Goal: Task Accomplishment & Management: Manage account settings

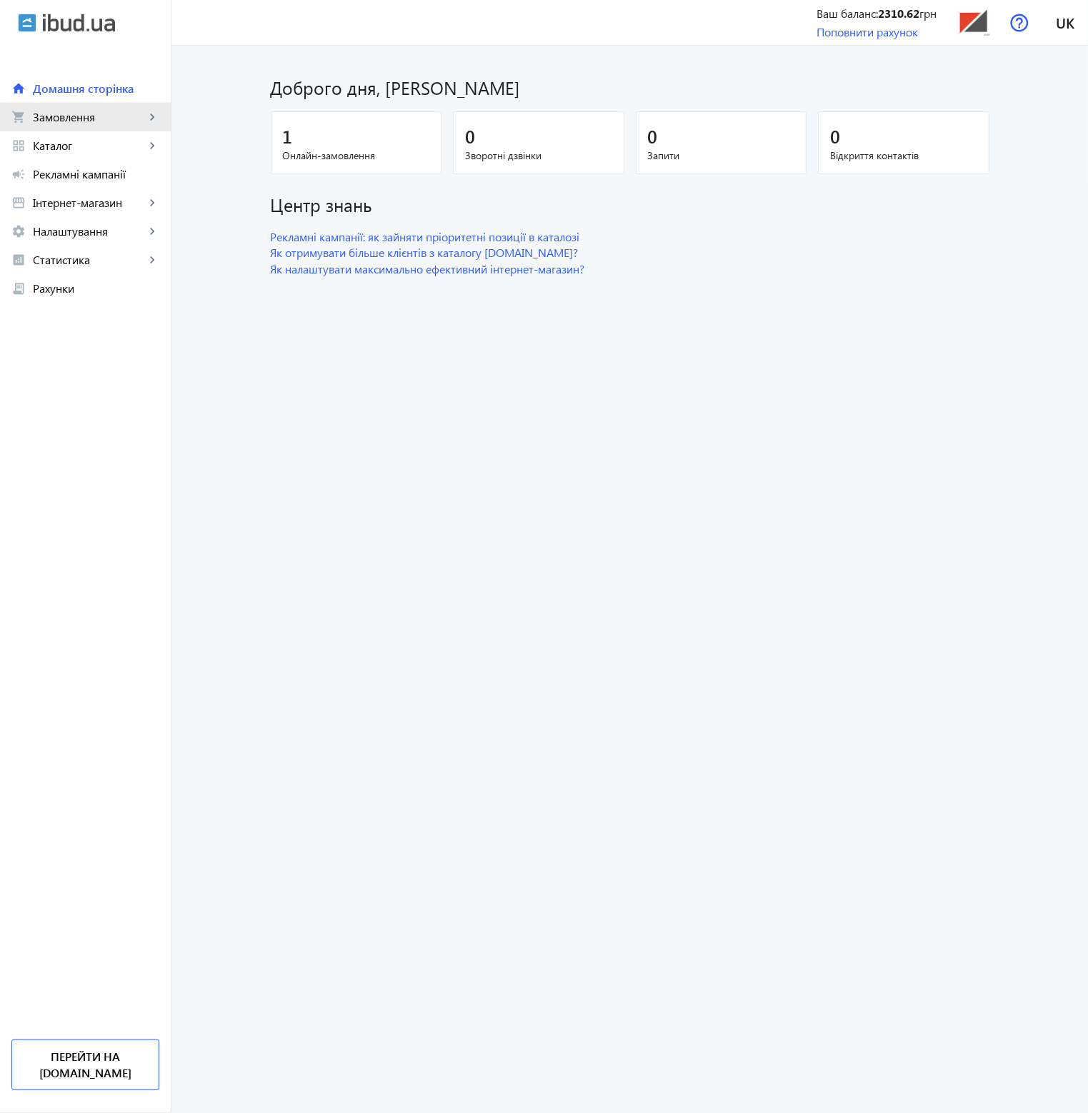
click at [91, 125] on link "shopping_cart Замовлення keyboard_arrow_right" at bounding box center [85, 117] width 171 height 29
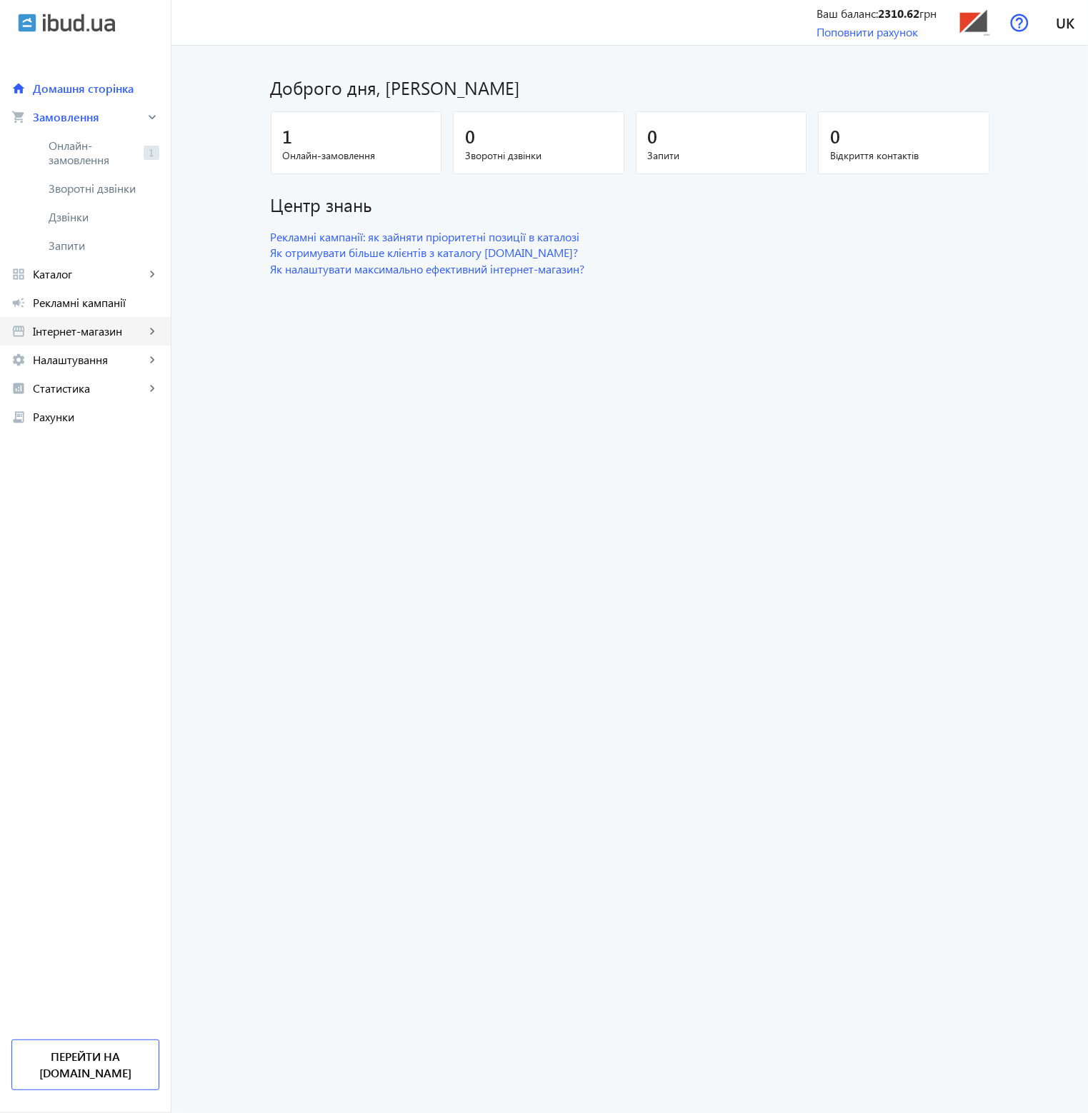
click at [103, 334] on span "Інтернет-магазин" at bounding box center [89, 331] width 112 height 14
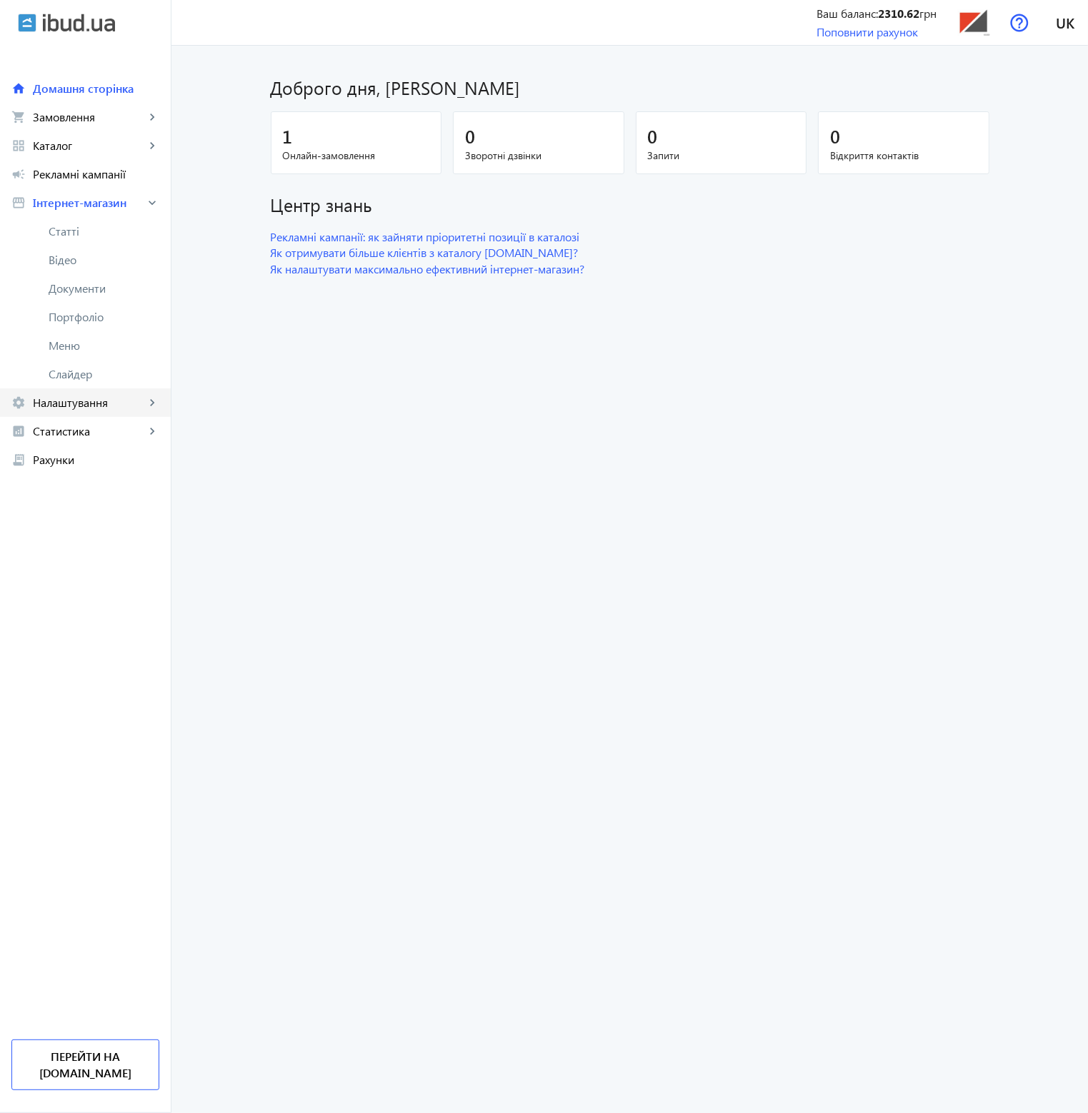
click at [101, 407] on span "Налаштування" at bounding box center [89, 403] width 112 height 14
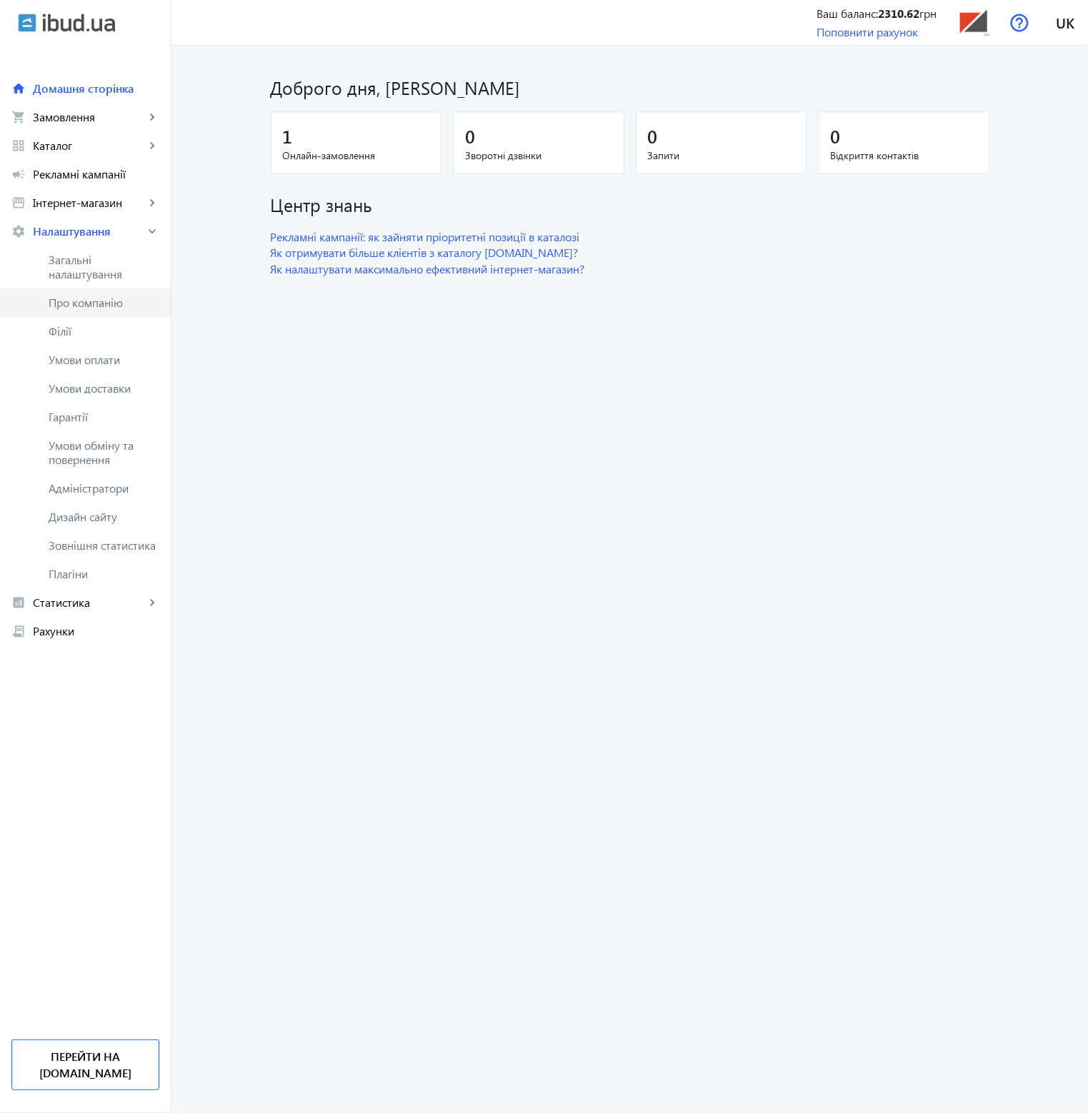
click at [95, 308] on span "Про компанію" at bounding box center [104, 303] width 111 height 14
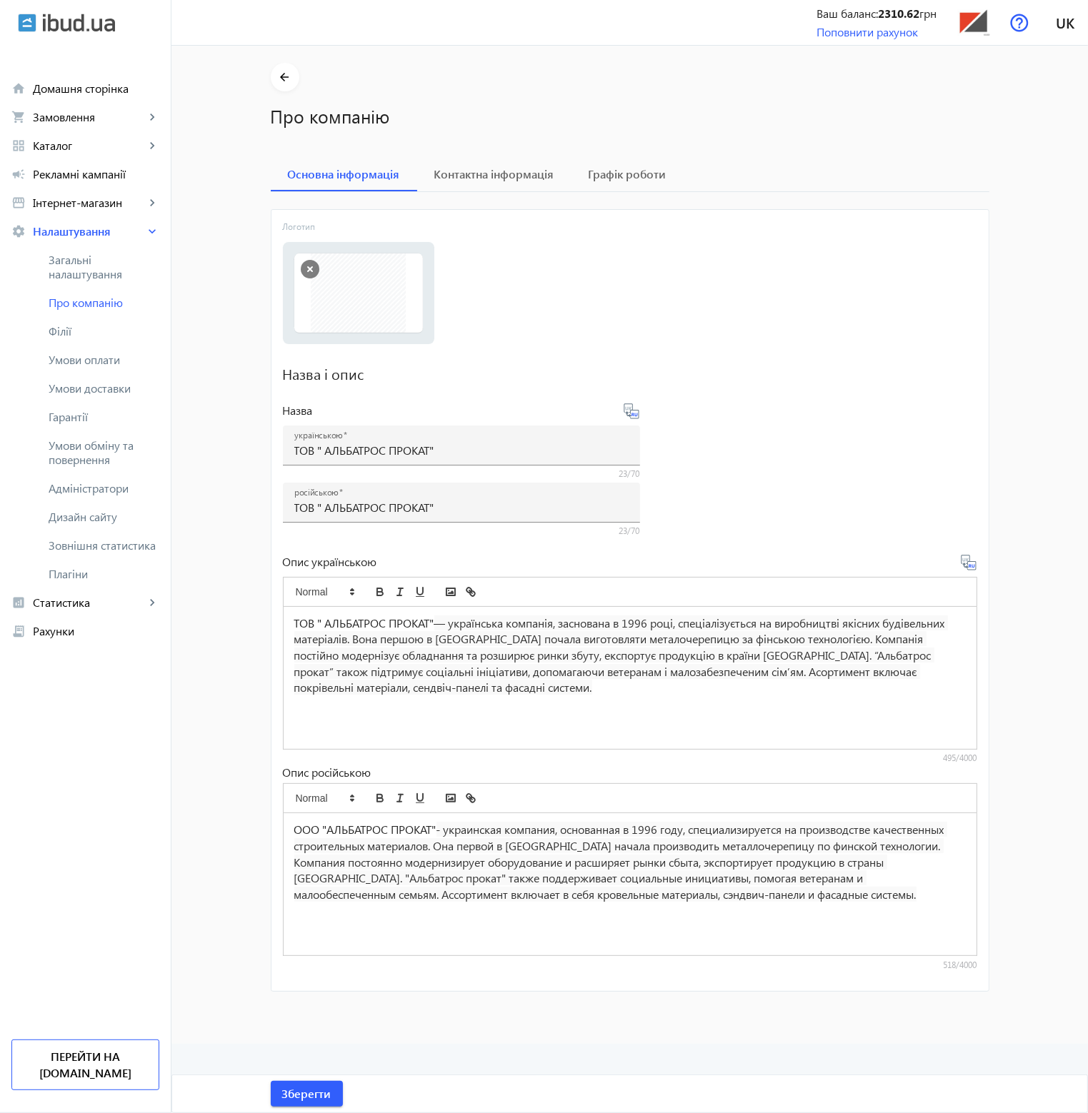
click at [464, 704] on div "ТОВ " АЛЬБАТРОС ПРОКАТ" — українська компанія, заснована в 1996 році, спеціаліз…" at bounding box center [630, 678] width 693 height 142
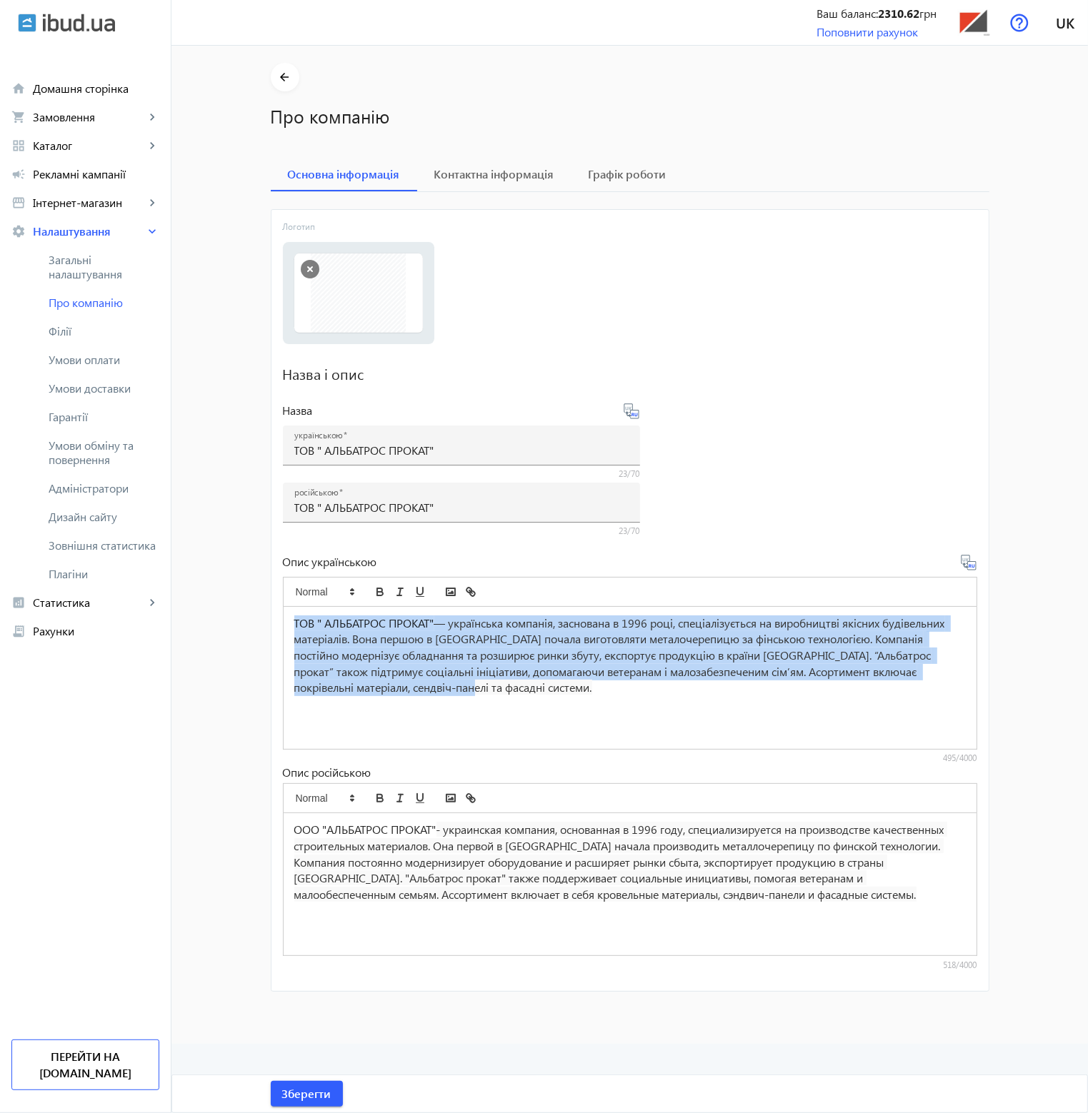
drag, startPoint x: 466, startPoint y: 698, endPoint x: 266, endPoint y: 604, distance: 220.4
click at [271, 604] on mat-card "Логотип Виберіть або перетягніть сюди Ваш файл 132968d0fbc2610090863634432320-5…" at bounding box center [630, 600] width 718 height 783
copy p "ТОВ " АЛЬБАТРОС ПРОКАТ" — українська компанія, заснована в 1996 році, спеціаліз…"
click at [623, 712] on div "ТОВ " АЛЬБАТРОС ПРОКАТ" — українська компанія, заснована в 1996 році, спеціаліз…" at bounding box center [630, 678] width 693 height 142
click at [493, 691] on p "ТОВ " АЛЬБАТРОС ПРОКАТ" — українська компанія, заснована в 1996 році, спеціаліз…" at bounding box center [629, 656] width 671 height 81
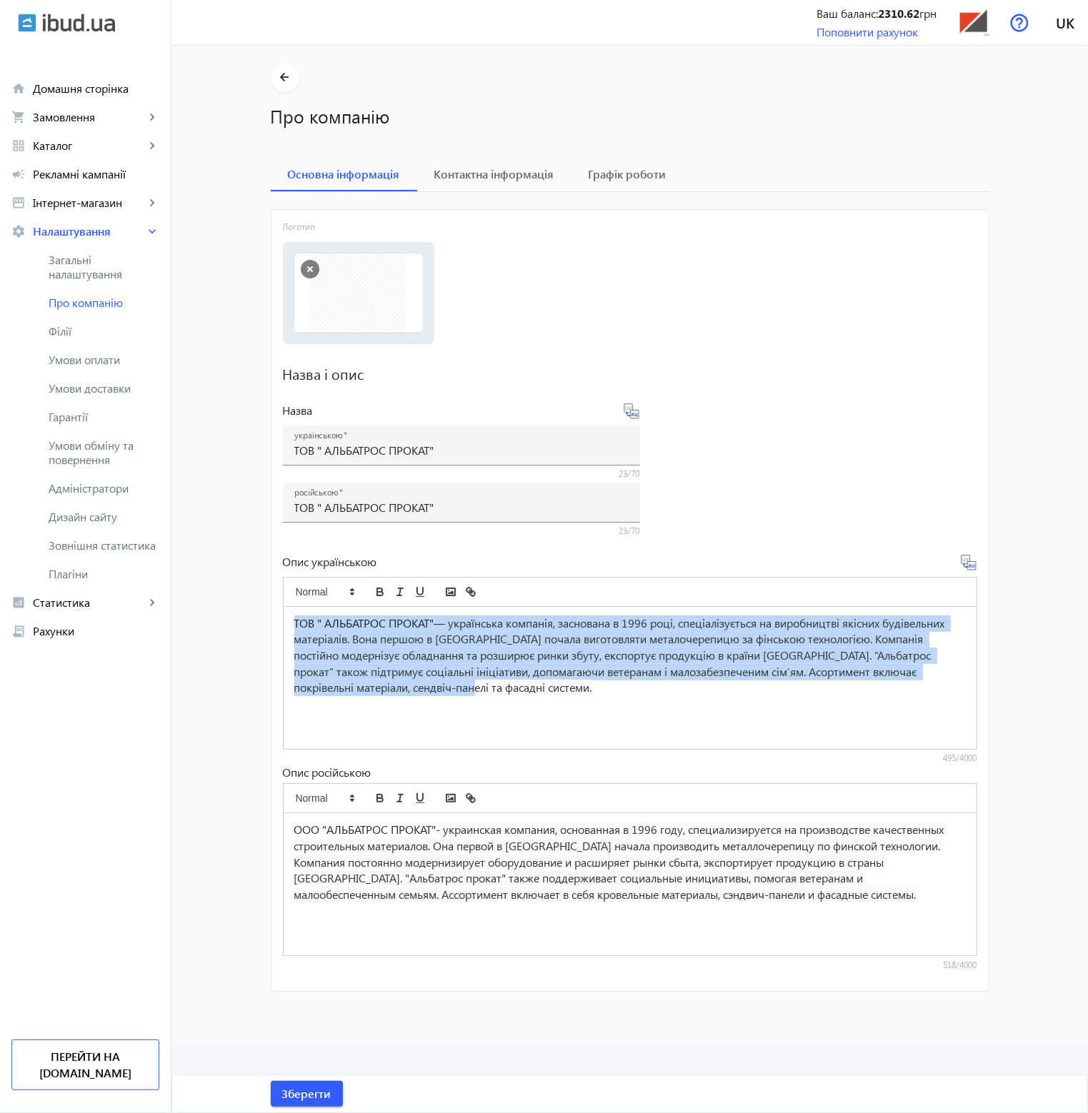
click at [466, 703] on div "ТОВ " АЛЬБАТРОС ПРОКАТ" — українська компанія, заснована в 1996 році, спеціаліз…" at bounding box center [630, 678] width 693 height 142
drag, startPoint x: 455, startPoint y: 698, endPoint x: 259, endPoint y: 599, distance: 219.4
click at [259, 599] on mat-sidenav-content "arrow_back Про компанію Основна інформація Контактна інформація Графік роботи Л…" at bounding box center [630, 529] width 753 height 933
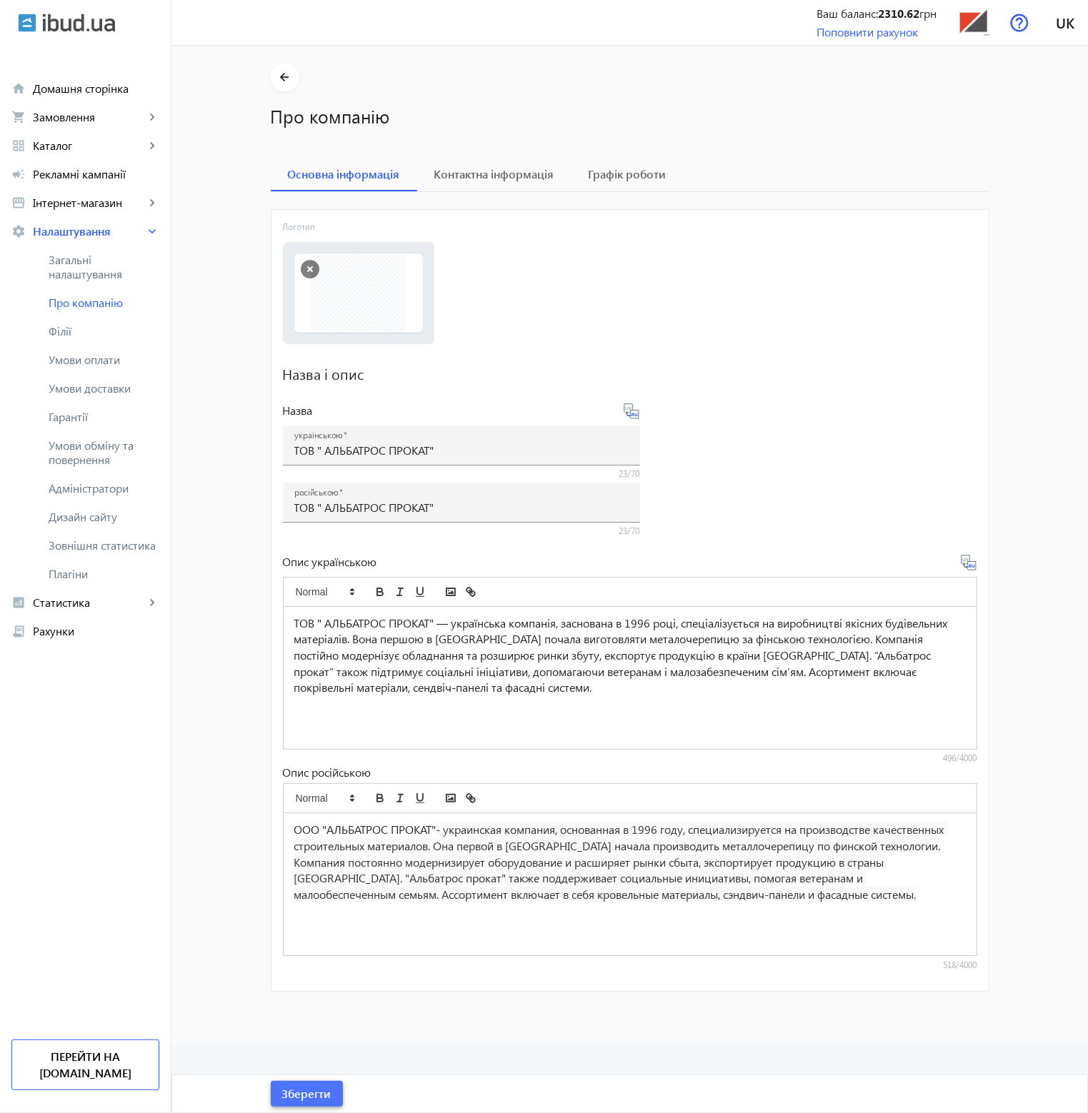
click at [319, 1091] on span "Зберегти" at bounding box center [306, 1094] width 49 height 16
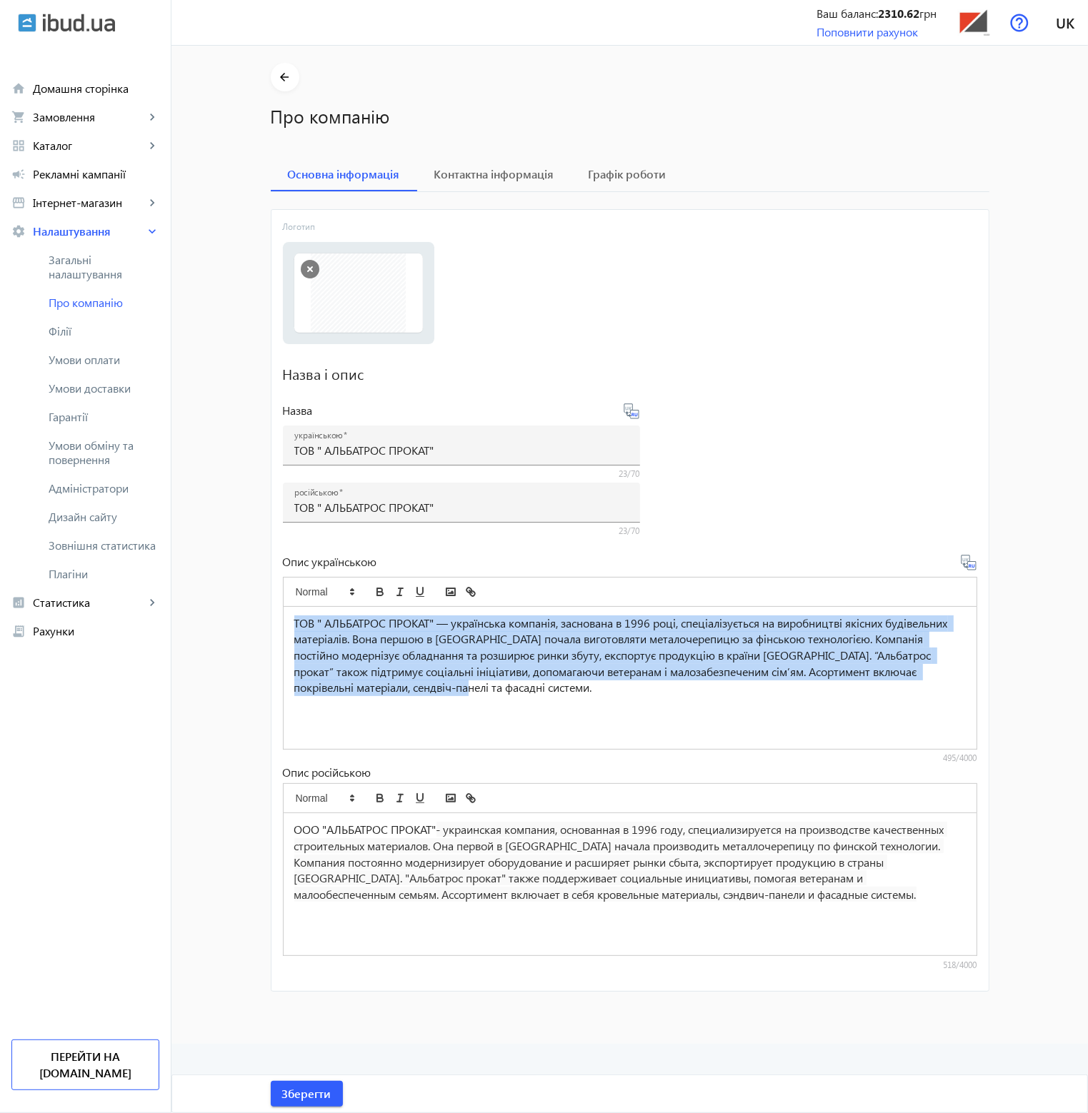
drag, startPoint x: 443, startPoint y: 696, endPoint x: 272, endPoint y: 622, distance: 186.2
click at [272, 622] on mat-card "Логотип Виберіть або перетягніть сюди Ваш файл 132968d0fbc2610090863634432320-5…" at bounding box center [630, 600] width 718 height 783
click at [394, 699] on div "ТОВ " АЛЬБАТРОС ПРОКАТ" — українська компанія, заснована в 1996 році, спеціаліз…" at bounding box center [630, 678] width 693 height 142
drag, startPoint x: 439, startPoint y: 693, endPoint x: 251, endPoint y: 611, distance: 204.3
click at [254, 611] on mat-sidenav-content "arrow_back Про компанію Основна інформація Контактна інформація Графік роботи Л…" at bounding box center [630, 529] width 753 height 933
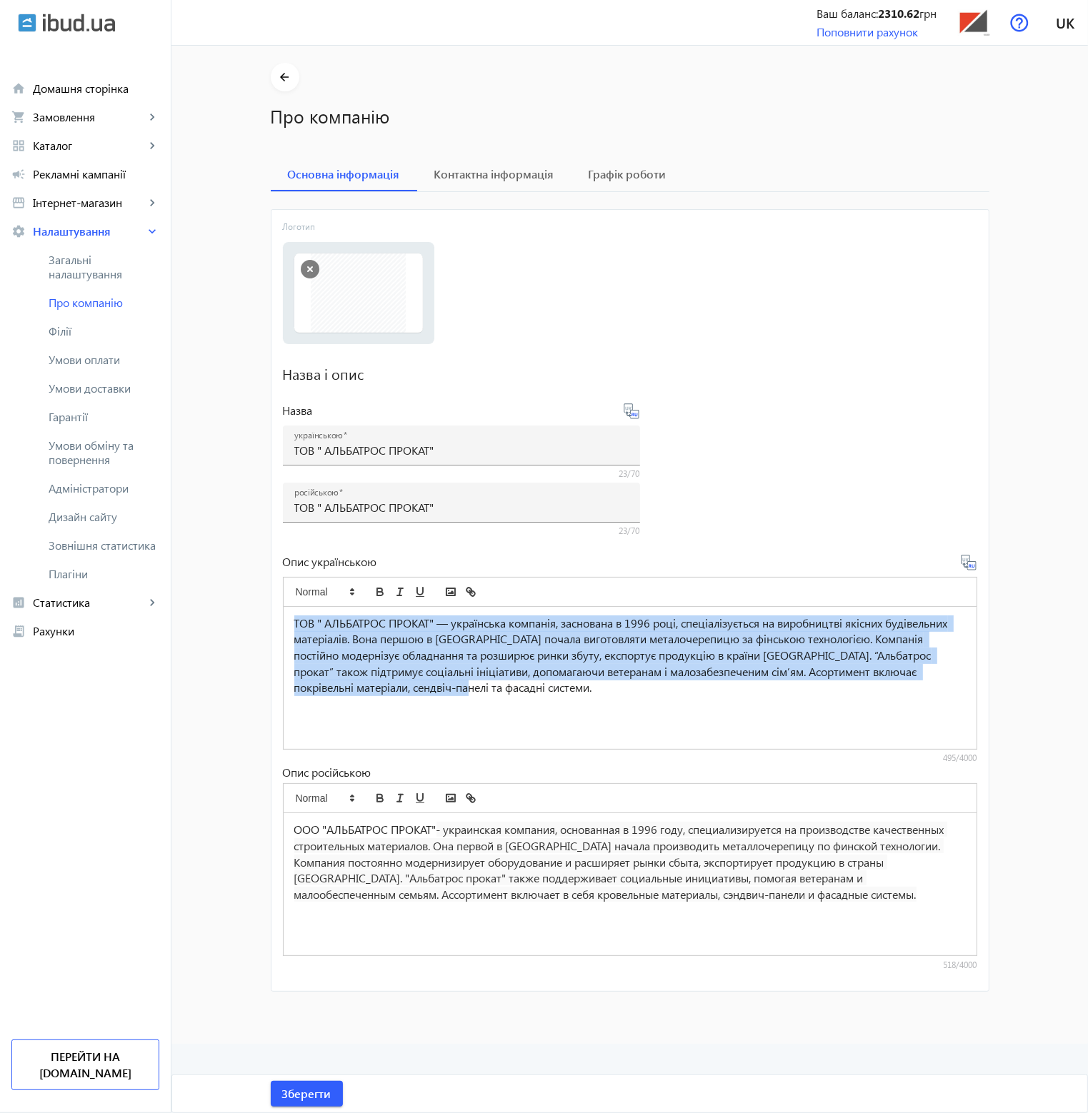
copy p "ТОВ " АЛЬБАТРОС ПРОКАТ" — українська компанія, заснована в 1996 році, спеціаліз…"
click at [503, 666] on p "ТОВ " АЛЬБАТРОС ПРОКАТ" — українська компанія, заснована в 1996 році, спеціаліз…" at bounding box center [629, 656] width 671 height 81
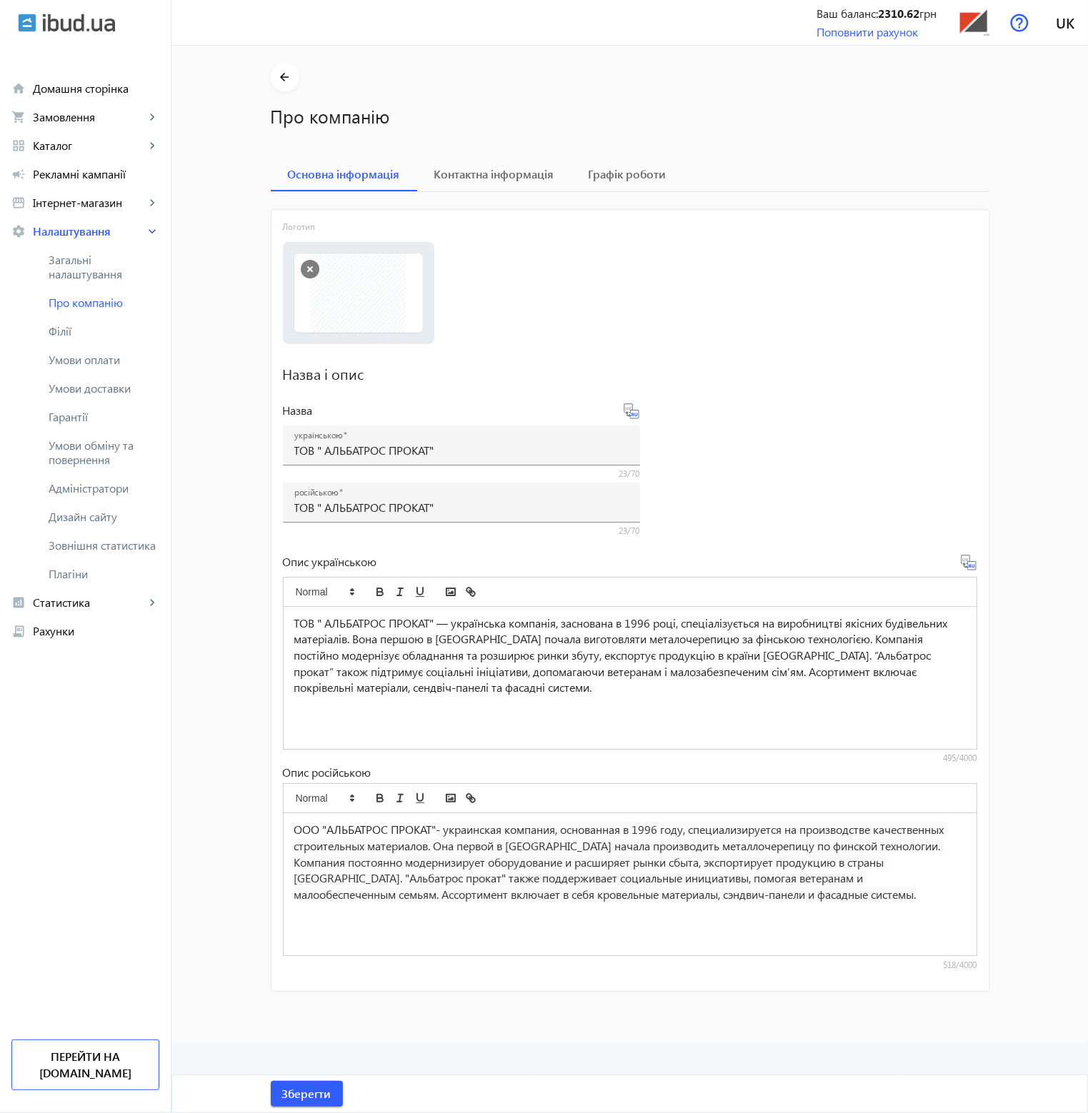
click at [486, 705] on div "ТОВ " АЛЬБАТРОС ПРОКАТ" — українська компанія, заснована в 1996 році, спеціаліз…" at bounding box center [630, 678] width 693 height 142
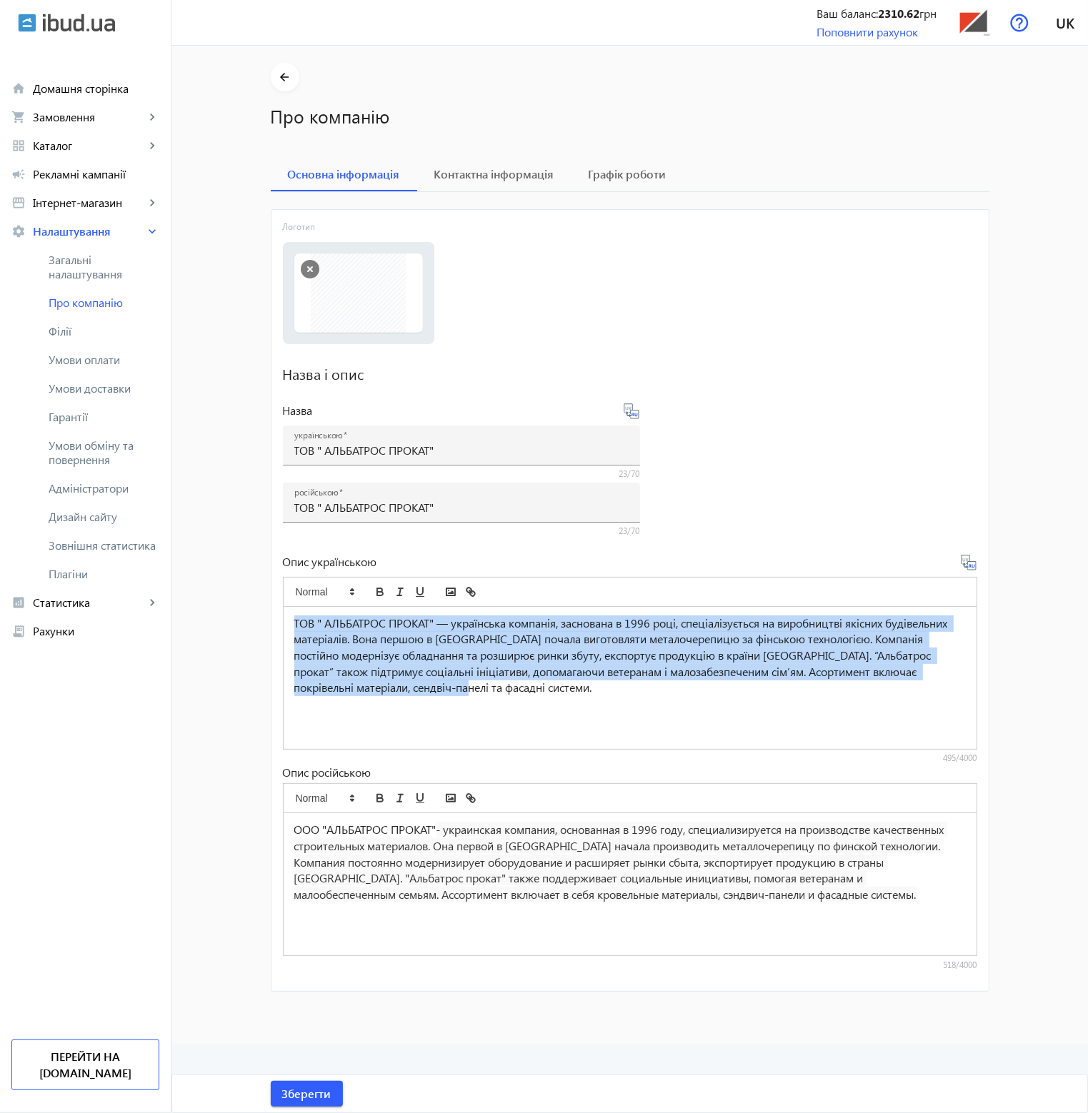
drag, startPoint x: 461, startPoint y: 707, endPoint x: 224, endPoint y: 611, distance: 256.6
click at [224, 611] on mat-sidenav-container "arrow_back Про компанію Основна інформація Контактна інформація Графік роботи Л…" at bounding box center [629, 545] width 916 height 998
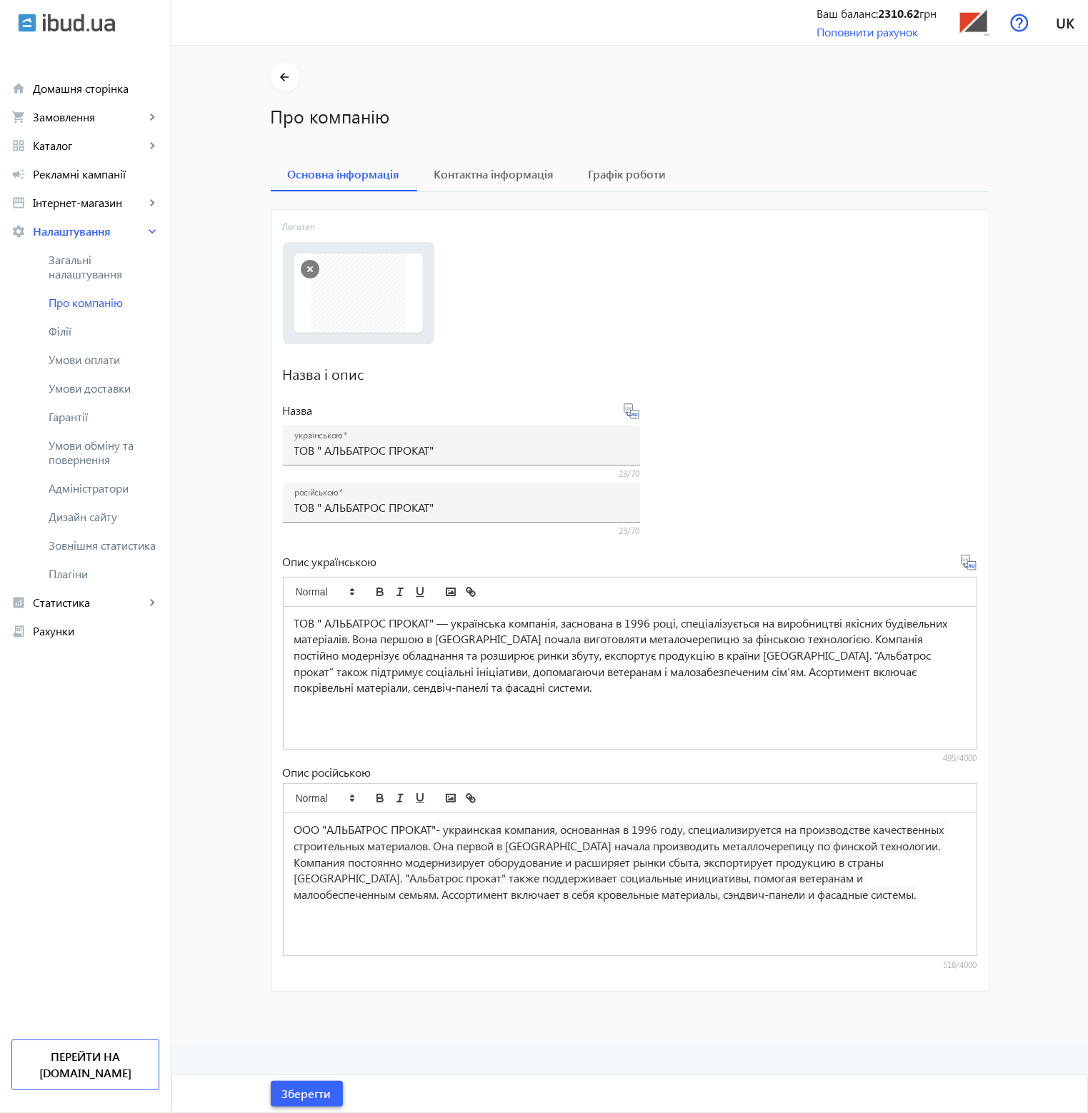
click at [296, 1096] on span "Зберегти" at bounding box center [306, 1094] width 49 height 16
click at [433, 693] on p "ТОВ " АЛЬБАТРОС ПРОКАТ" — українська компанія, заснована в 1996 році, спеціаліз…" at bounding box center [629, 656] width 671 height 81
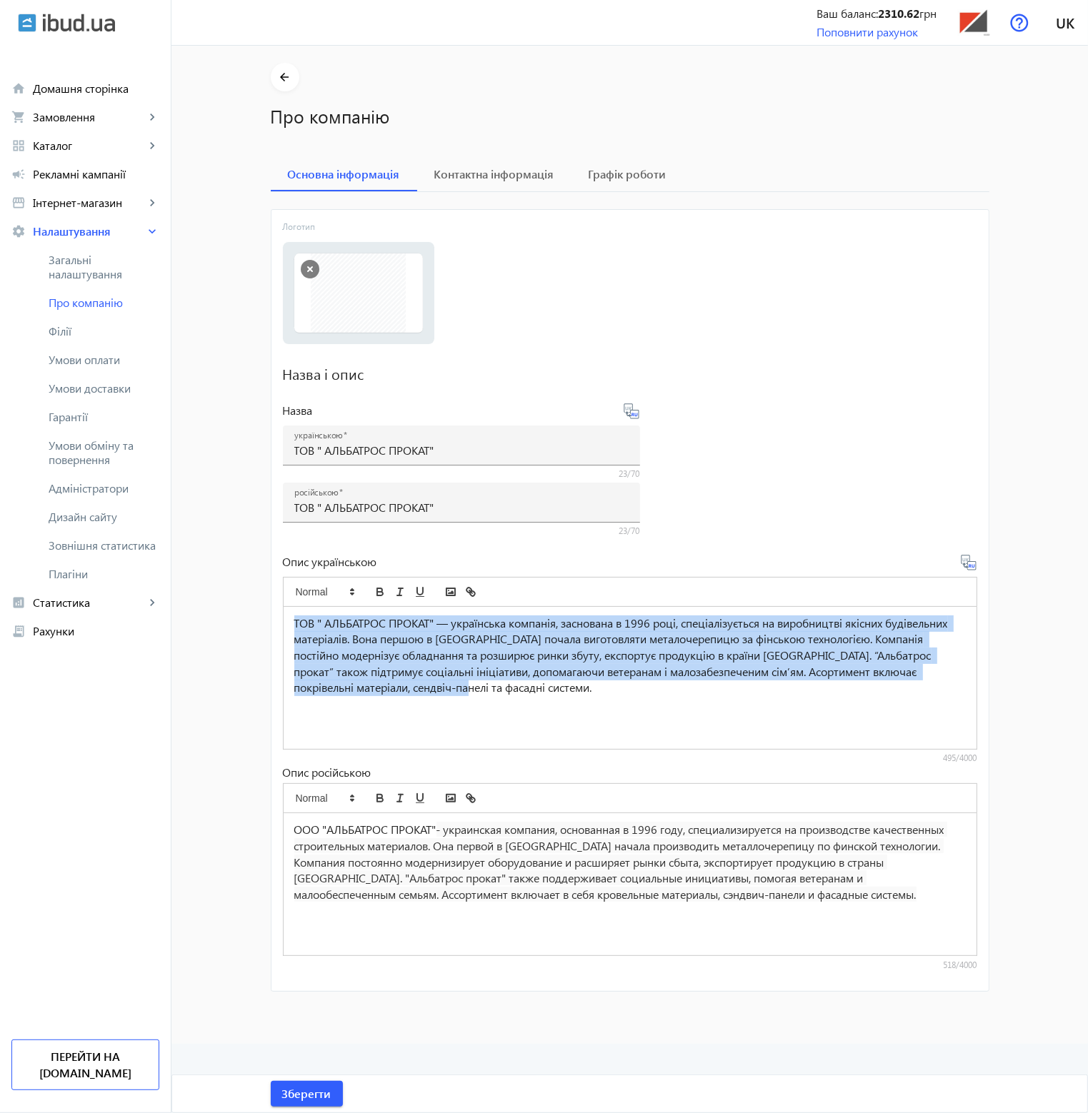
drag, startPoint x: 455, startPoint y: 691, endPoint x: 276, endPoint y: 627, distance: 190.2
click at [276, 627] on mat-card "Логотип Виберіть або перетягніть сюди Ваш файл 132968d0fbc2610090863634432320-5…" at bounding box center [630, 600] width 718 height 783
copy p "ТОВ " АЛЬБАТРОС ПРОКАТ" — українська компанія, заснована в 1996 році, спеціаліз…"
click at [463, 728] on div "ТОВ " АЛЬБАТРОС ПРОКАТ" — українська компанія, заснована в 1996 році, спеціаліз…" at bounding box center [630, 678] width 693 height 142
click at [459, 699] on div "ТОВ " АЛЬБАТРОС ПРОКАТ" — українська компанія, заснована в 1996 році, спеціаліз…" at bounding box center [630, 678] width 693 height 142
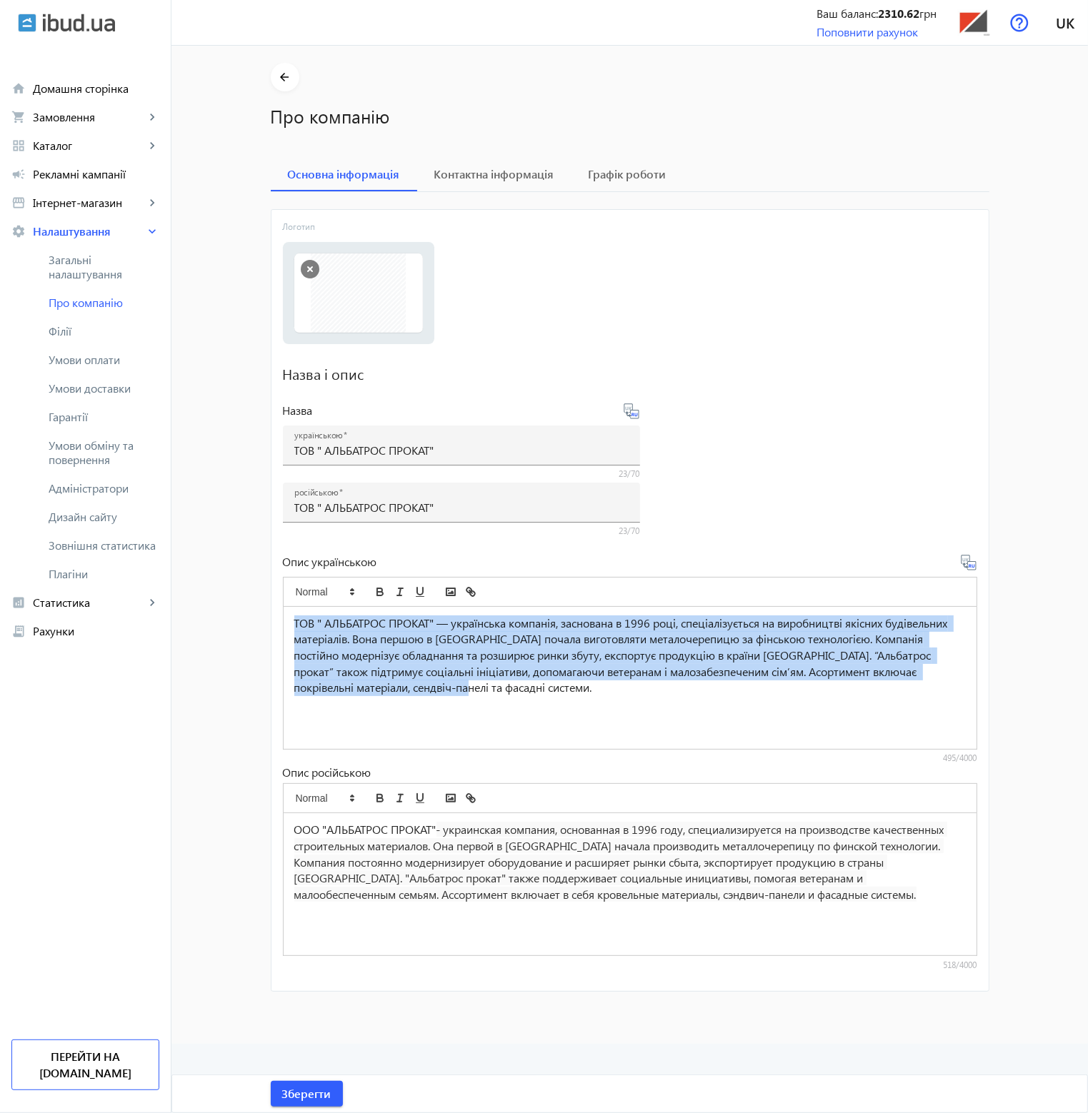
click at [477, 701] on div "ТОВ " АЛЬБАТРОС ПРОКАТ" — українська компанія, заснована в 1996 році, спеціаліз…" at bounding box center [630, 678] width 693 height 142
drag, startPoint x: 477, startPoint y: 701, endPoint x: 226, endPoint y: 628, distance: 261.1
click at [226, 628] on mat-sidenav-container "arrow_back Про компанію Основна інформація Контактна інформація Графік роботи Л…" at bounding box center [629, 545] width 916 height 998
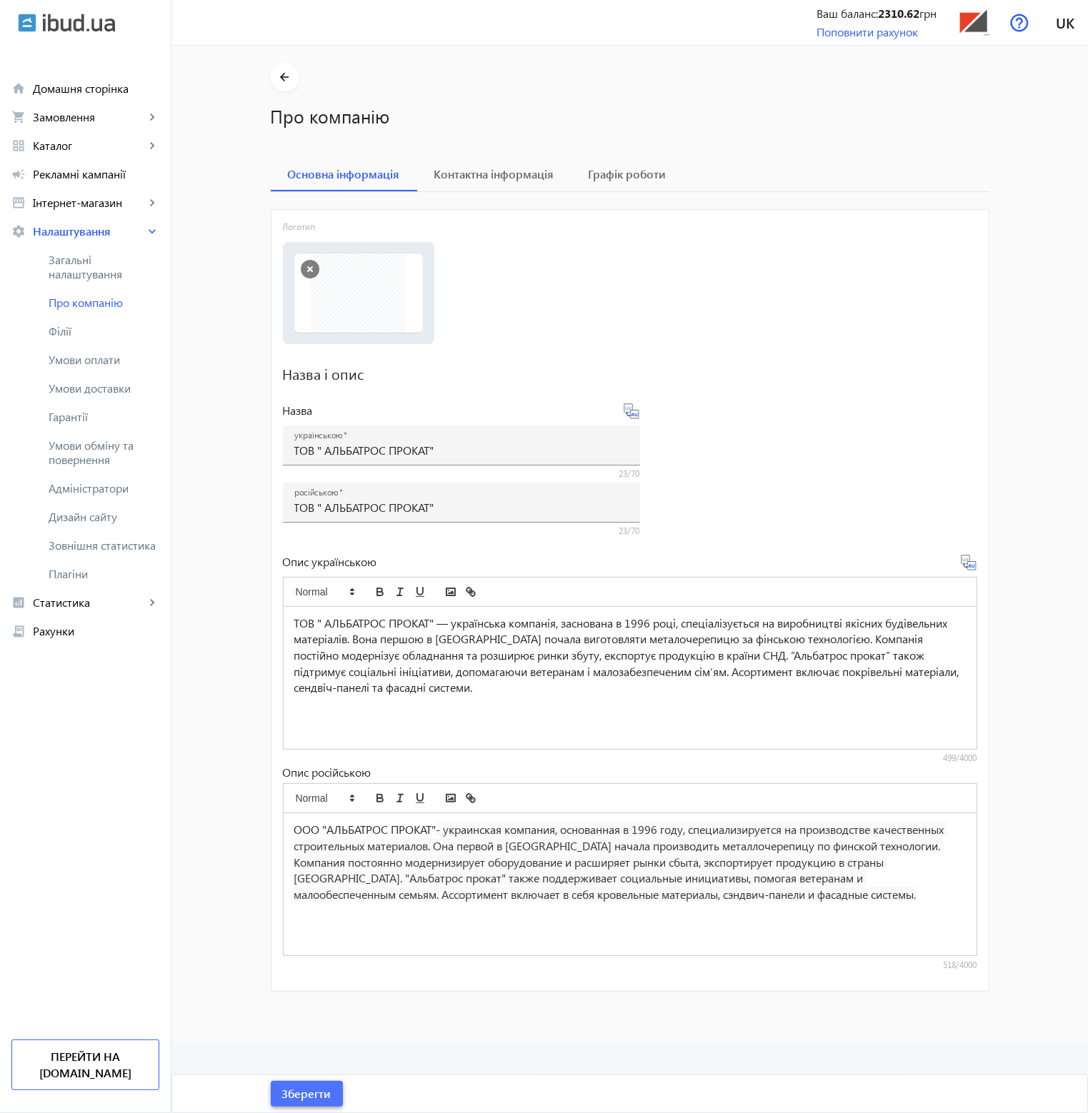
click at [289, 1099] on span "Зберегти" at bounding box center [306, 1094] width 49 height 16
click at [719, 688] on p "ТОВ " АЛЬБАТРОС ПРОКАТ" — українська компанія, заснована в 1996 році, спеціалі…" at bounding box center [629, 656] width 671 height 81
drag, startPoint x: 746, startPoint y: 658, endPoint x: 708, endPoint y: 656, distance: 37.9
click at [708, 656] on p "ТОВ " АЛЬБАТРОС ПРОКАТ" — українська компанія, заснована в 1996 році, спеціалі…" at bounding box center [629, 656] width 671 height 81
